Goal: Information Seeking & Learning: Check status

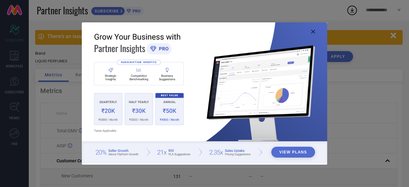
click at [314, 31] on icon at bounding box center [313, 32] width 4 height 4
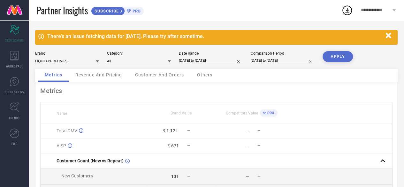
select select "7"
select select "2025"
select select "8"
select select "2025"
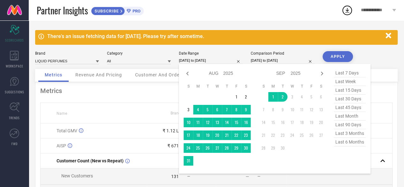
click at [202, 62] on input "[DATE] to [DATE]" at bounding box center [211, 60] width 64 height 7
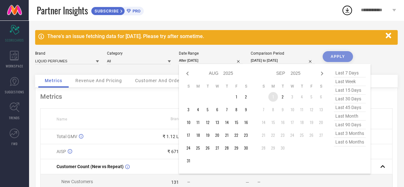
click at [270, 100] on td "1" at bounding box center [273, 97] width 10 height 10
type input "[DATE] to [DATE]"
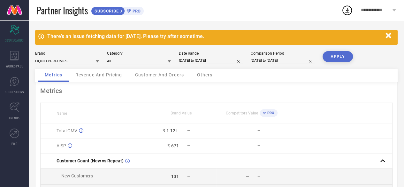
click at [330, 53] on button "APPLY" at bounding box center [338, 56] width 30 height 11
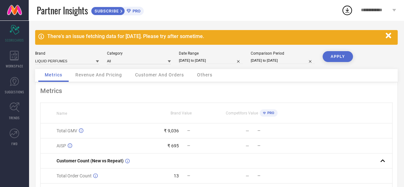
click at [101, 79] on div "Revenue And Pricing" at bounding box center [98, 75] width 59 height 13
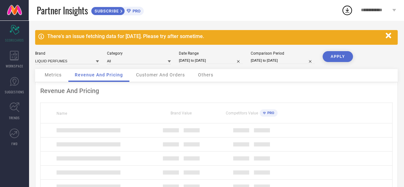
click at [153, 78] on div "Customer And Orders" at bounding box center [161, 75] width 62 height 13
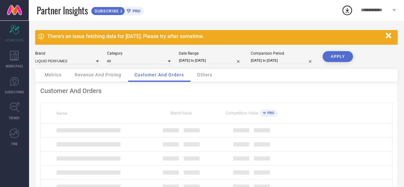
click at [198, 80] on div "Others" at bounding box center [205, 75] width 28 height 13
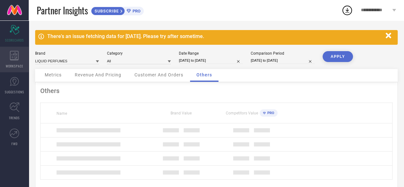
click at [15, 59] on icon at bounding box center [14, 56] width 9 height 10
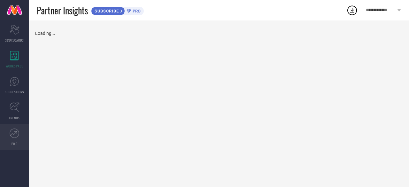
click at [18, 134] on icon at bounding box center [15, 133] width 10 height 10
